Goal: Information Seeking & Learning: Understand process/instructions

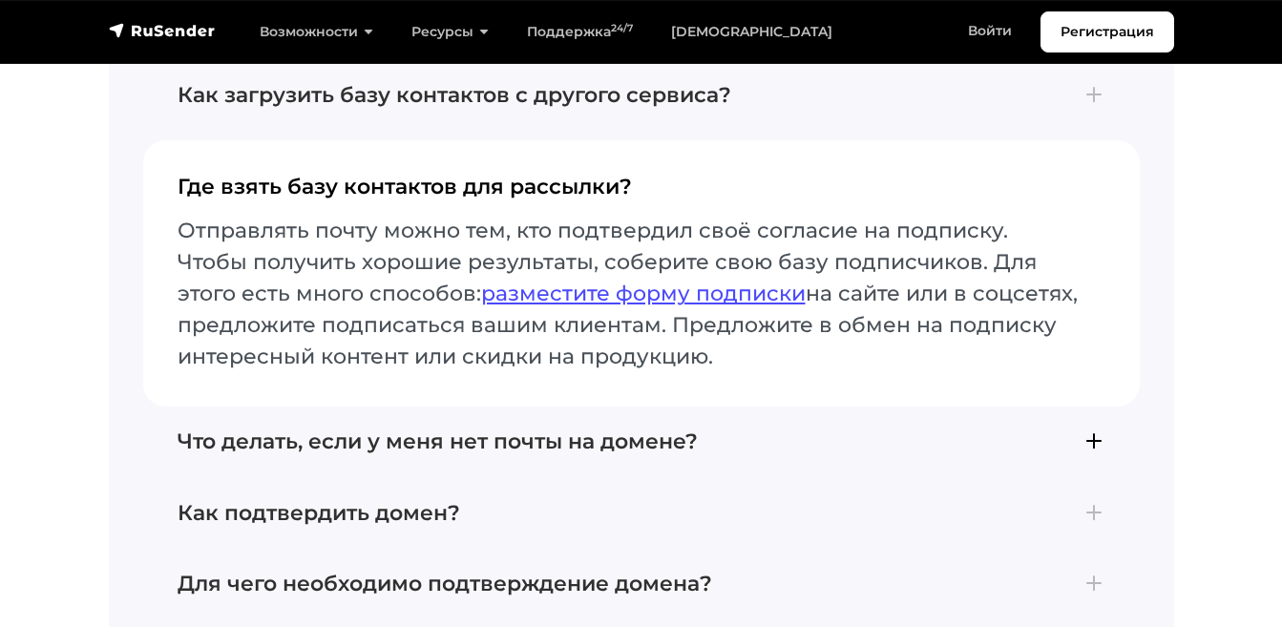
scroll to position [6829, 0]
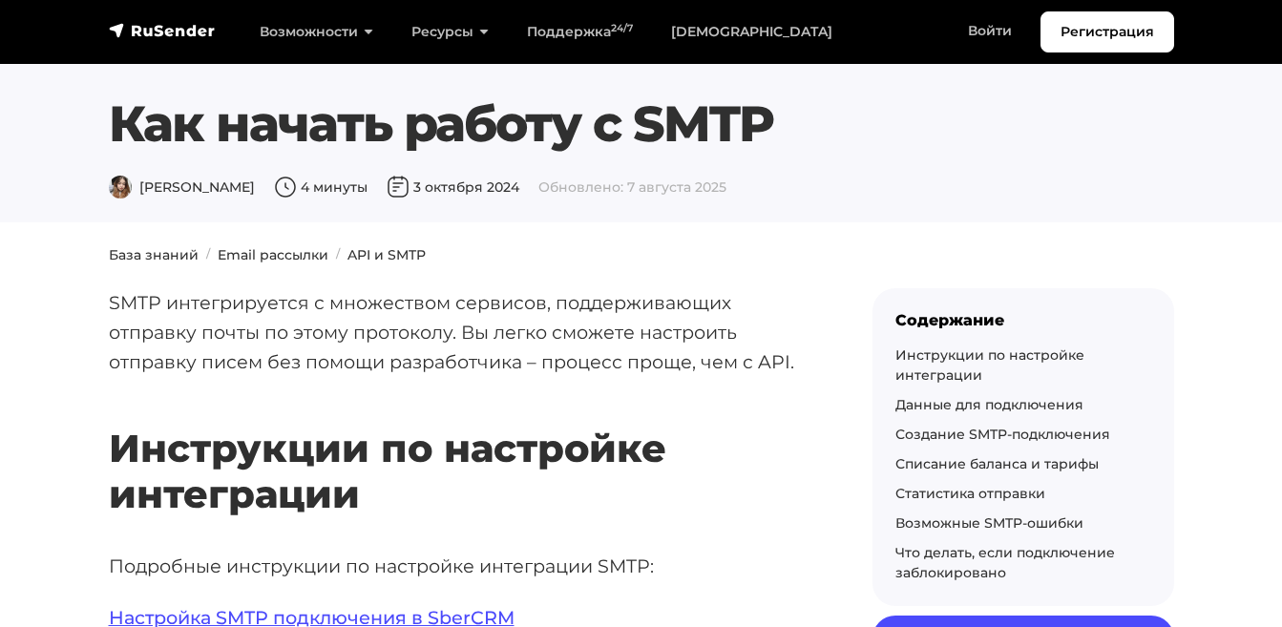
scroll to position [76, 0]
